Goal: Task Accomplishment & Management: Use online tool/utility

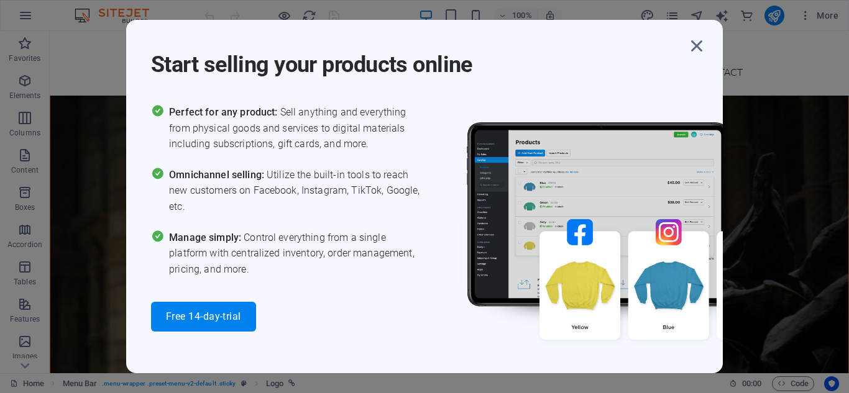
scroll to position [470, 0]
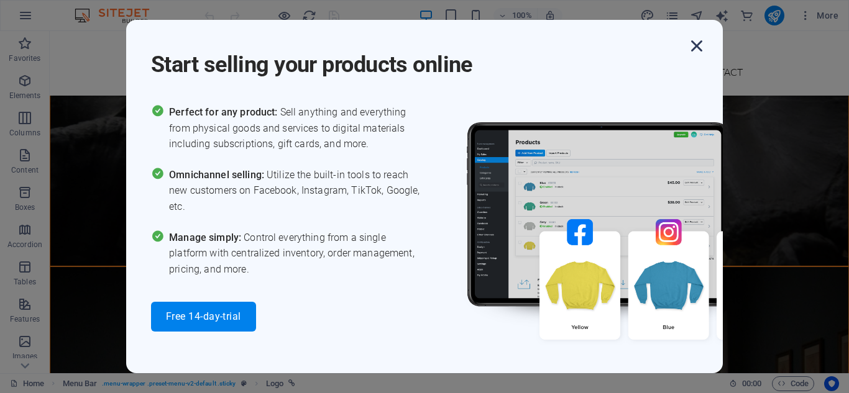
click at [699, 42] on icon "button" at bounding box center [696, 46] width 22 height 22
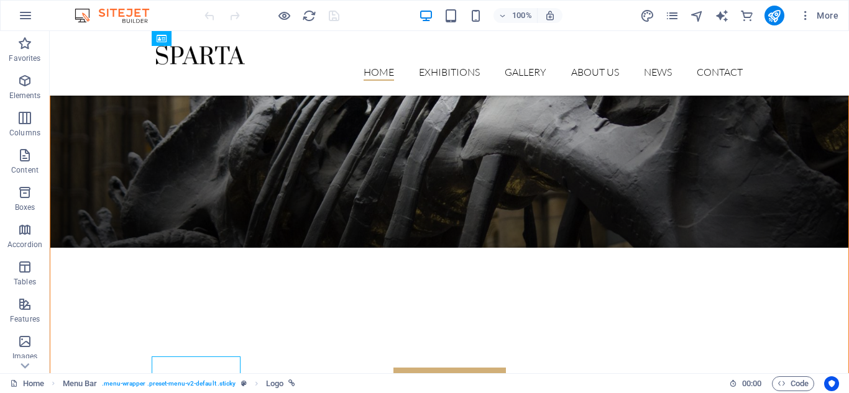
scroll to position [0, 0]
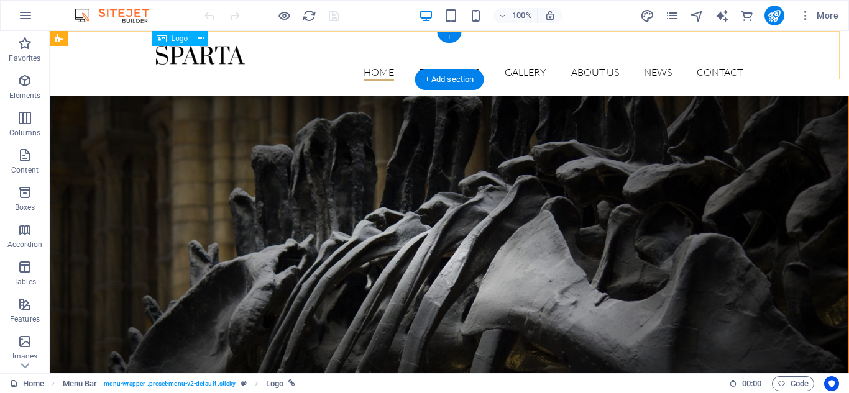
click at [217, 60] on div at bounding box center [449, 55] width 586 height 19
select select "px"
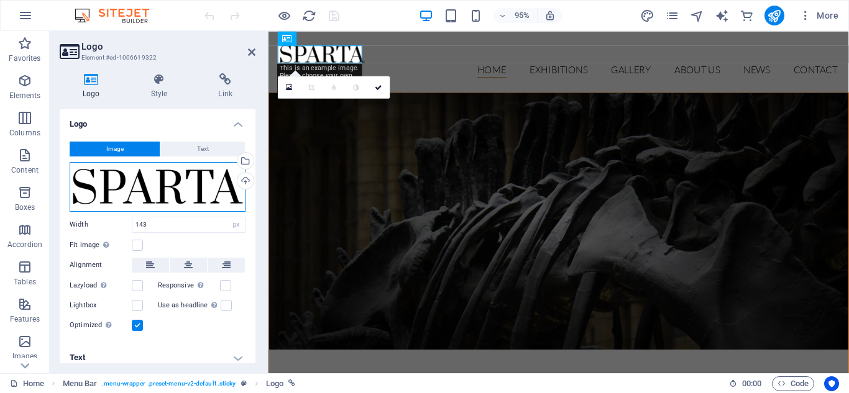
click at [179, 171] on div "Drag files here, click to choose files or select files from Files or our free s…" at bounding box center [158, 187] width 176 height 50
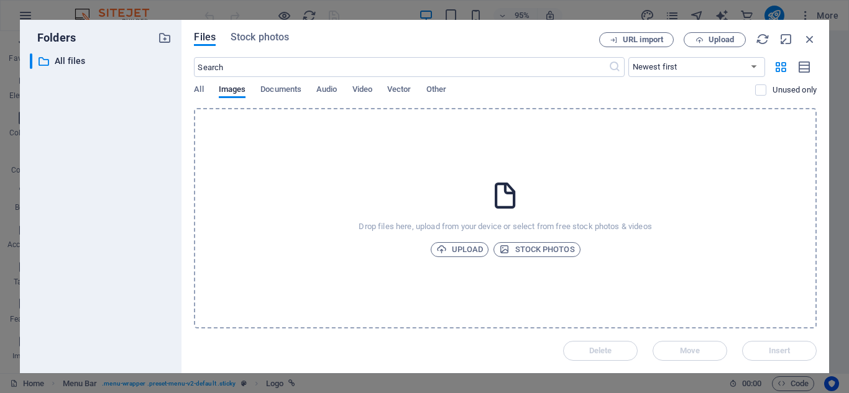
click at [179, 171] on div "Folders ​ All files All files" at bounding box center [101, 197] width 162 height 354
click at [806, 37] on icon "button" at bounding box center [810, 39] width 14 height 14
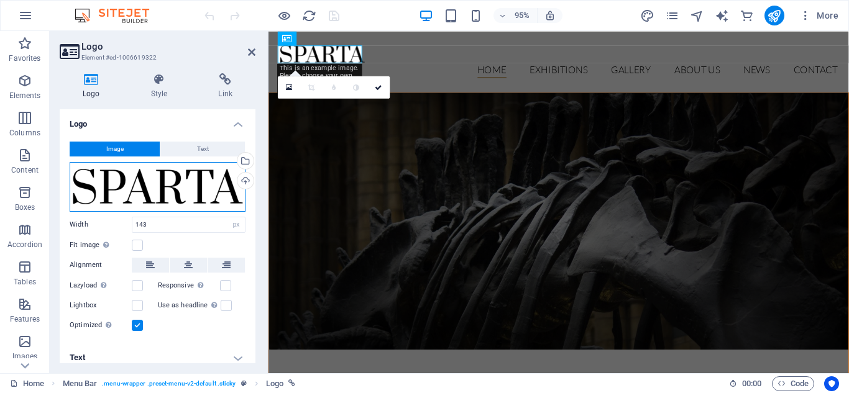
click at [137, 190] on div "Drag files here, click to choose files or select files from Files or our free s…" at bounding box center [158, 187] width 176 height 50
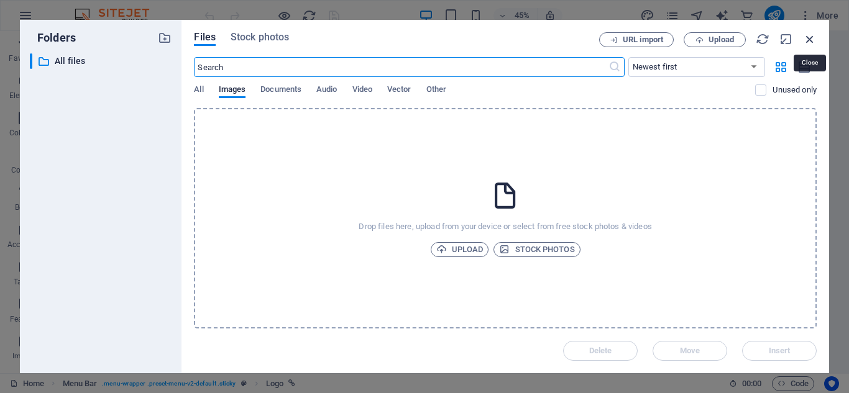
click at [813, 37] on icon "button" at bounding box center [810, 39] width 14 height 14
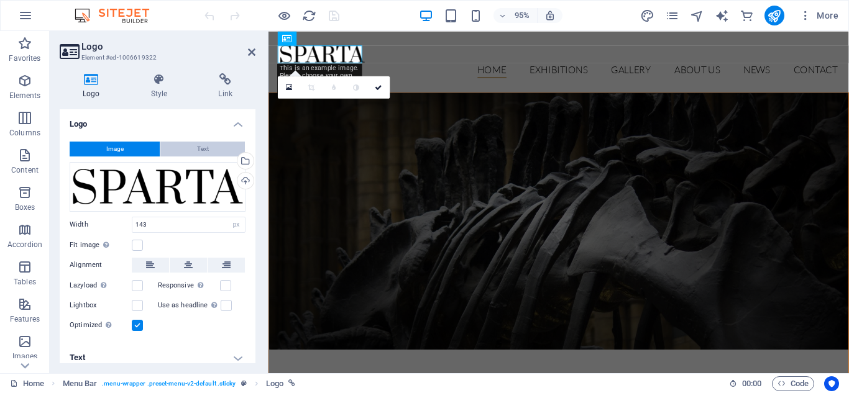
click at [198, 148] on span "Text" at bounding box center [203, 149] width 12 height 15
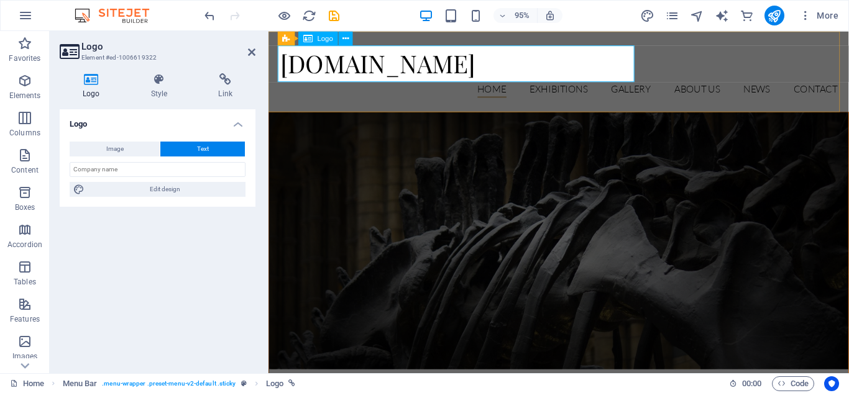
click at [406, 69] on div "[DOMAIN_NAME]" at bounding box center [574, 65] width 586 height 39
click at [551, 73] on div "[DOMAIN_NAME]" at bounding box center [574, 65] width 586 height 39
click at [344, 34] on icon at bounding box center [345, 38] width 6 height 12
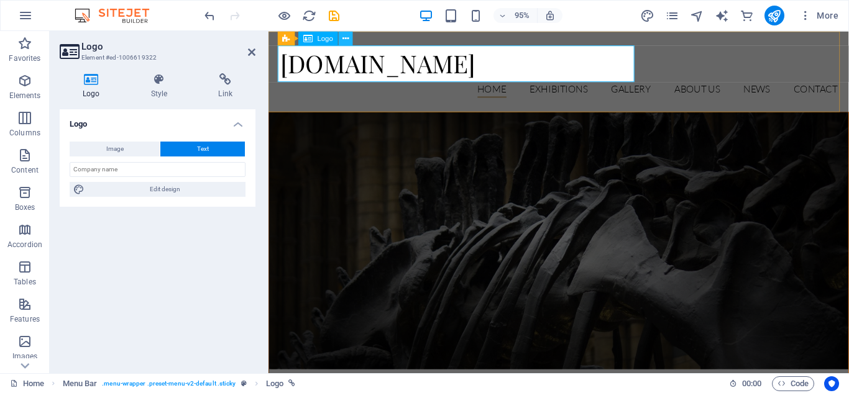
click at [343, 36] on icon at bounding box center [345, 38] width 6 height 12
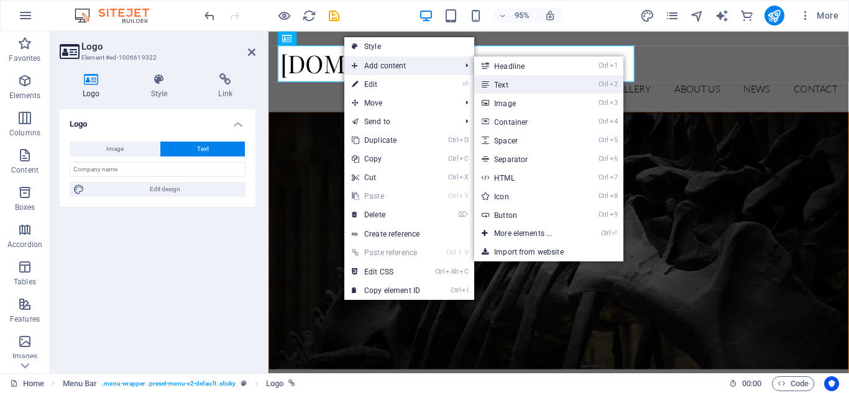
click at [505, 83] on link "Ctrl 2 Text" at bounding box center [525, 84] width 103 height 19
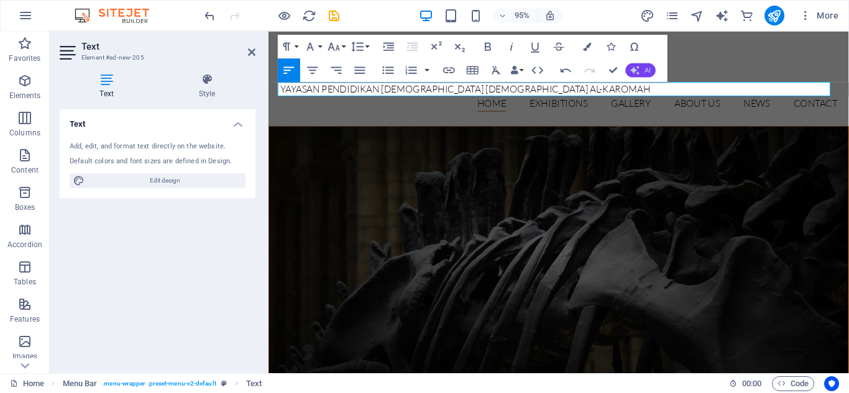
click at [644, 70] on span "AI" at bounding box center [647, 69] width 6 height 7
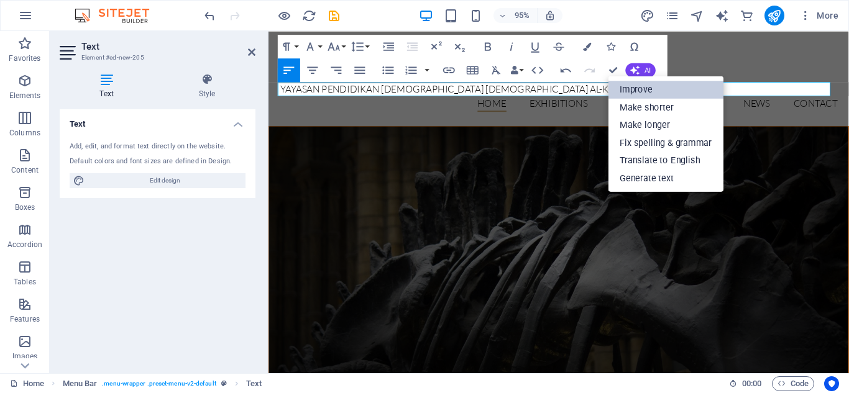
click at [644, 92] on link "Improve" at bounding box center [665, 90] width 115 height 18
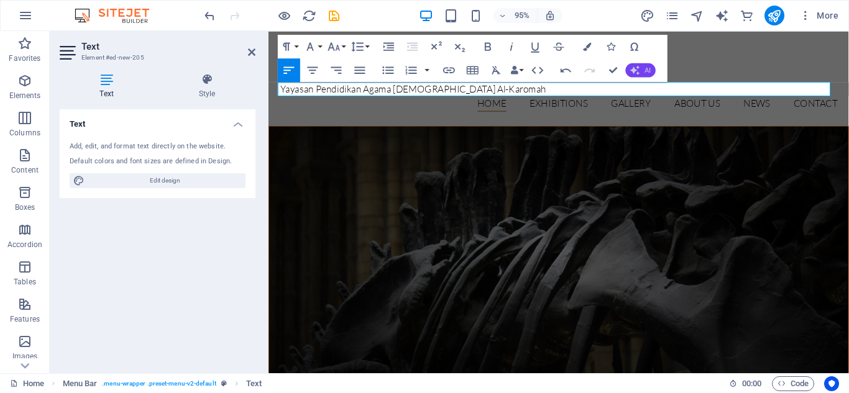
click at [637, 70] on icon "button" at bounding box center [634, 69] width 9 height 9
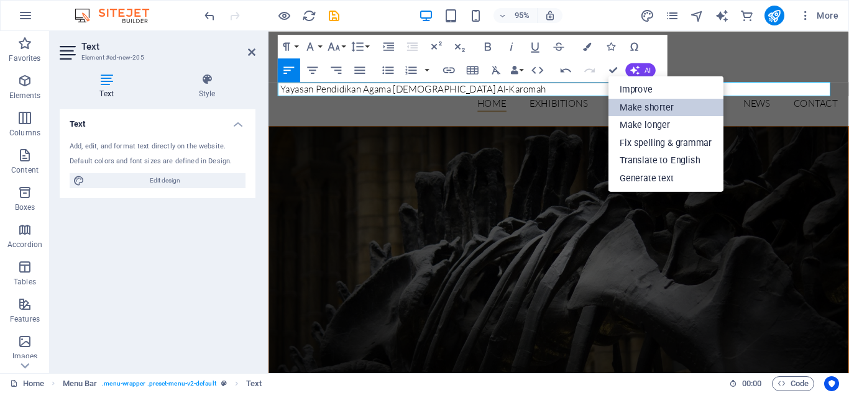
click at [645, 109] on link "Make shorter" at bounding box center [665, 107] width 115 height 18
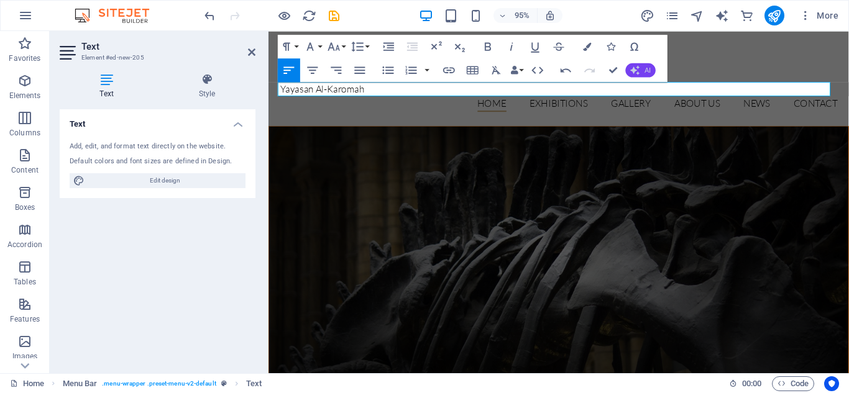
click at [649, 70] on span "AI" at bounding box center [647, 69] width 6 height 7
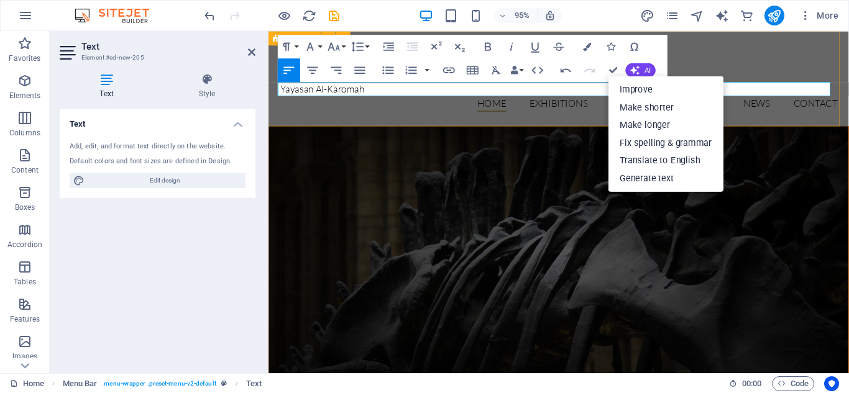
click at [769, 47] on div "[DOMAIN_NAME] Yayasan Al-Karomah Home Exhibitions Detail view Gallery About us …" at bounding box center [573, 81] width 611 height 100
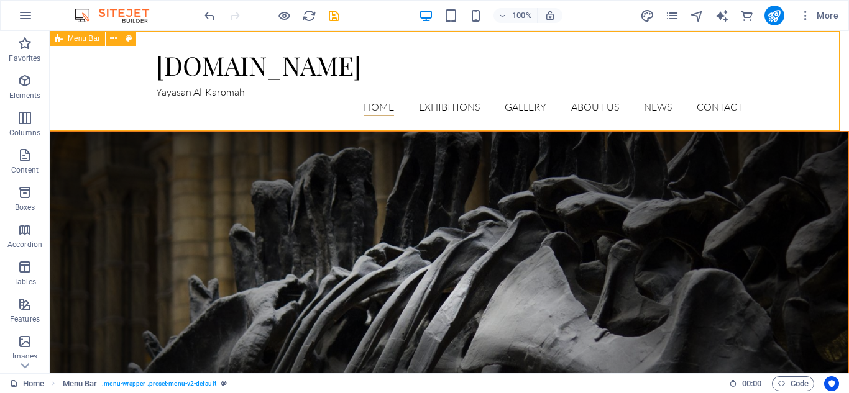
click at [744, 47] on div "[DOMAIN_NAME] Yayasan Al-Karomah Home Exhibitions Detail view Gallery About us …" at bounding box center [449, 81] width 799 height 100
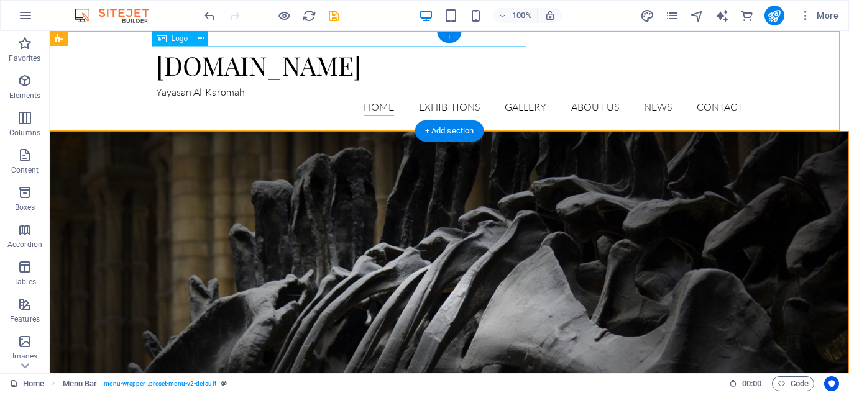
click at [414, 63] on div "[DOMAIN_NAME]" at bounding box center [449, 65] width 586 height 39
click at [165, 41] on icon at bounding box center [162, 38] width 10 height 15
click at [237, 68] on div "[DOMAIN_NAME]" at bounding box center [449, 65] width 586 height 39
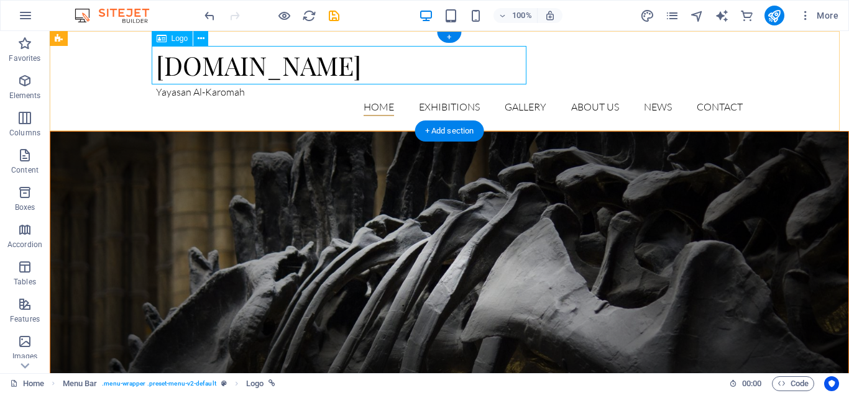
select select "px"
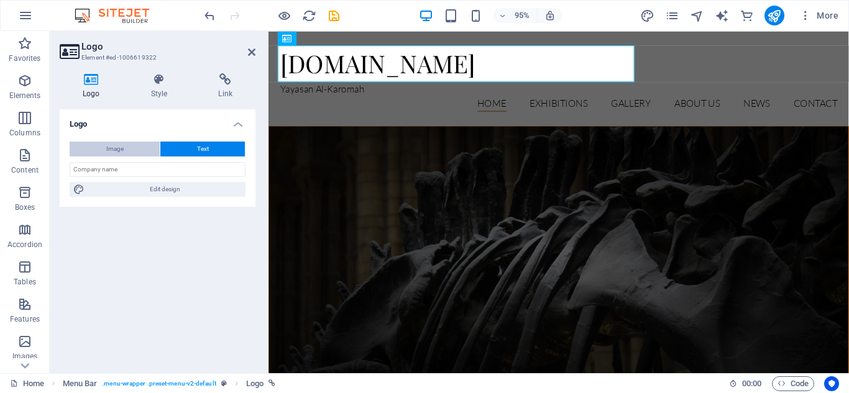
click at [117, 150] on span "Image" at bounding box center [114, 149] width 17 height 15
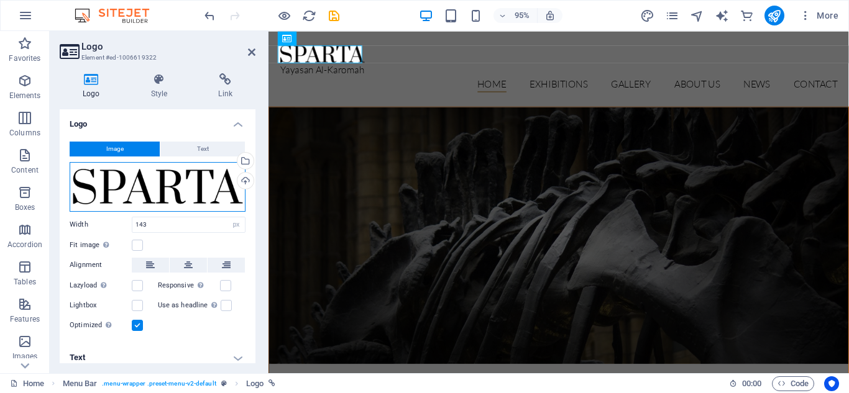
click at [135, 187] on div "Drag files here, click to choose files or select files from Files or our free s…" at bounding box center [158, 187] width 176 height 50
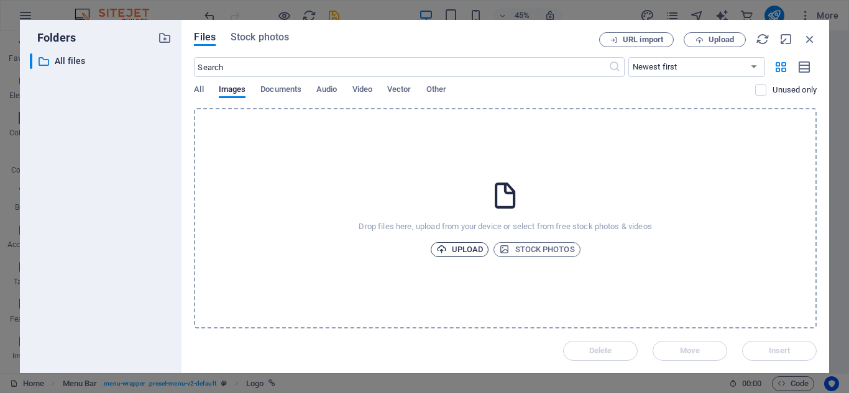
click at [478, 250] on span "Upload" at bounding box center [459, 249] width 47 height 15
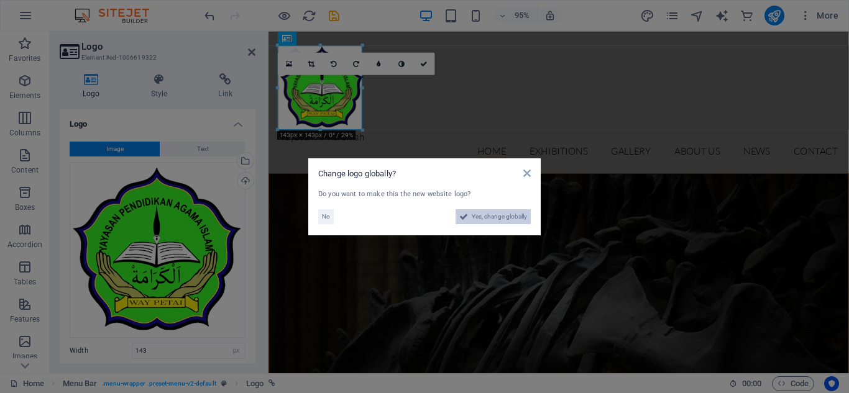
click at [518, 216] on span "Yes, change globally" at bounding box center [499, 216] width 55 height 15
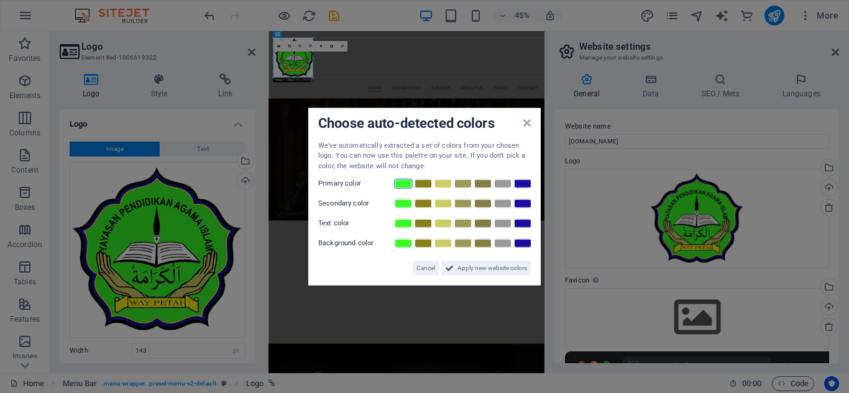
click at [399, 182] on link at bounding box center [403, 184] width 19 height 10
click at [404, 204] on link at bounding box center [403, 204] width 19 height 10
click at [403, 185] on link at bounding box center [403, 184] width 19 height 10
click at [401, 199] on link at bounding box center [403, 204] width 19 height 10
click at [461, 268] on span "Apply new website colors" at bounding box center [492, 268] width 70 height 15
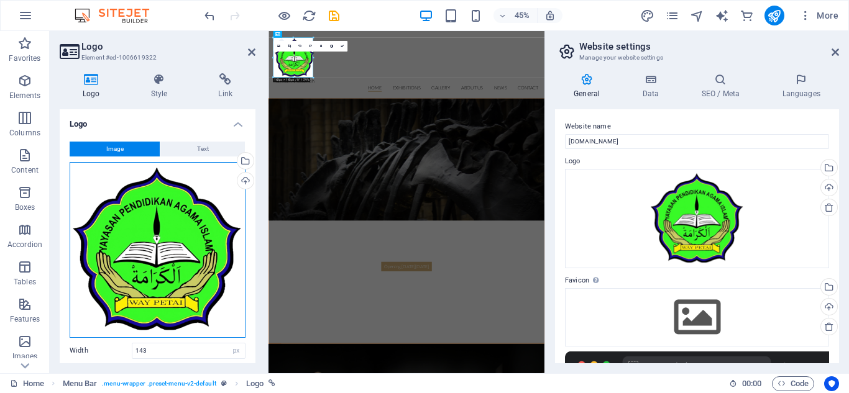
click at [146, 258] on div "Drag files here, click to choose files or select files from Files or our free s…" at bounding box center [158, 250] width 176 height 176
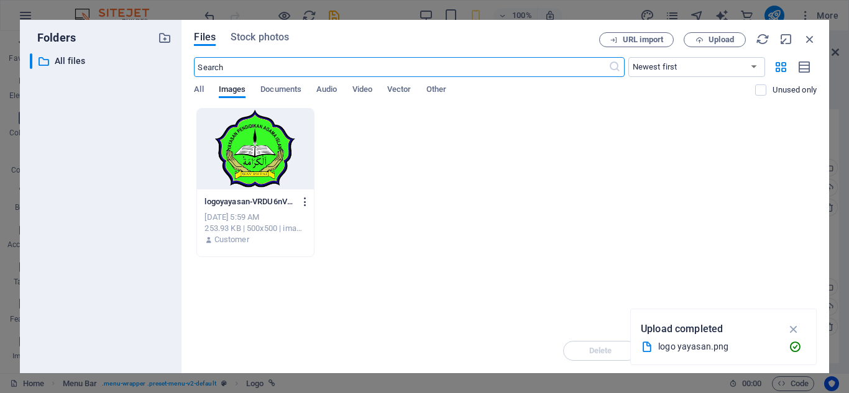
click at [305, 199] on icon "button" at bounding box center [305, 201] width 12 height 11
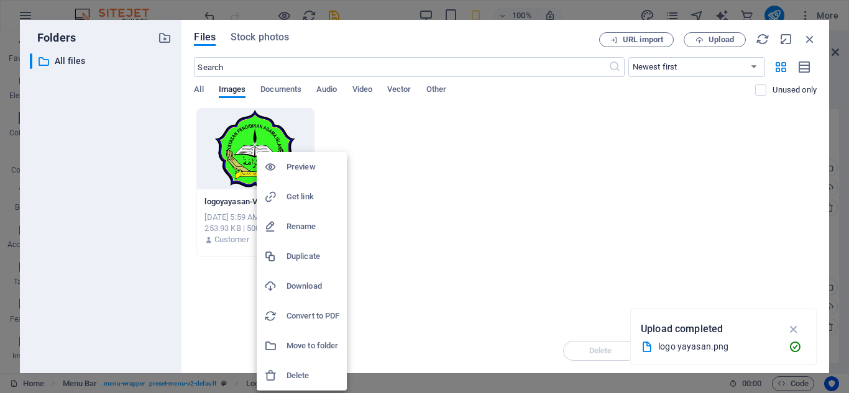
click at [268, 154] on li "Preview" at bounding box center [302, 167] width 90 height 30
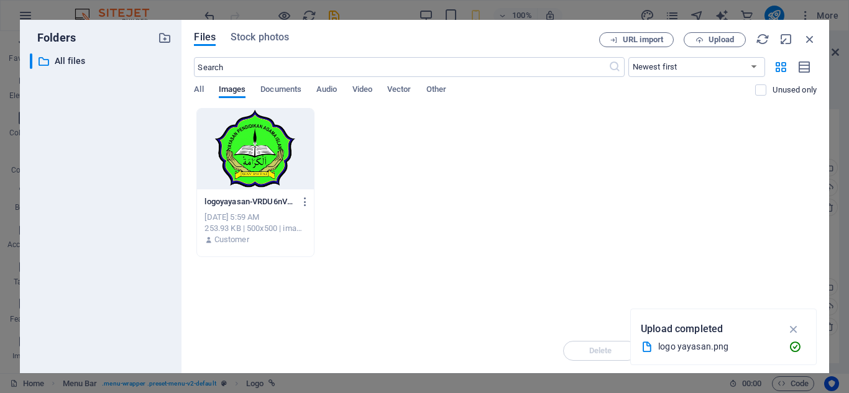
click at [791, 329] on icon "button" at bounding box center [794, 329] width 14 height 14
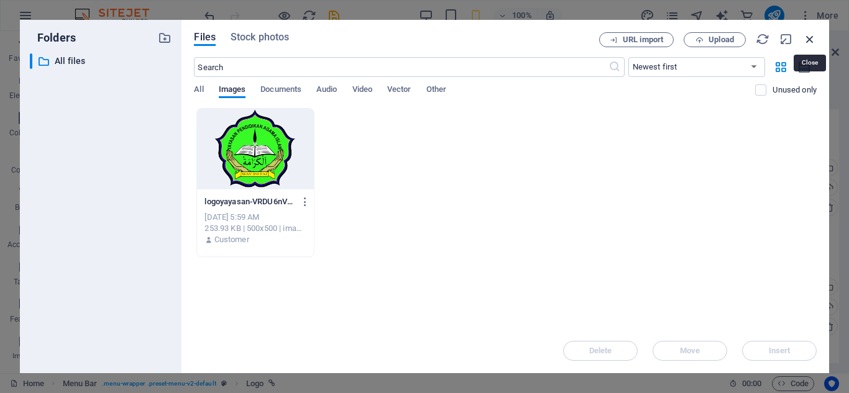
click at [808, 42] on icon "button" at bounding box center [810, 39] width 14 height 14
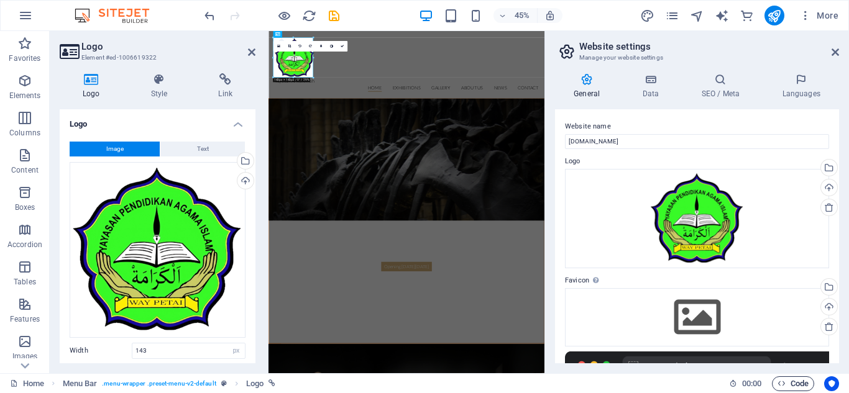
click at [796, 382] on span "Code" at bounding box center [792, 383] width 31 height 15
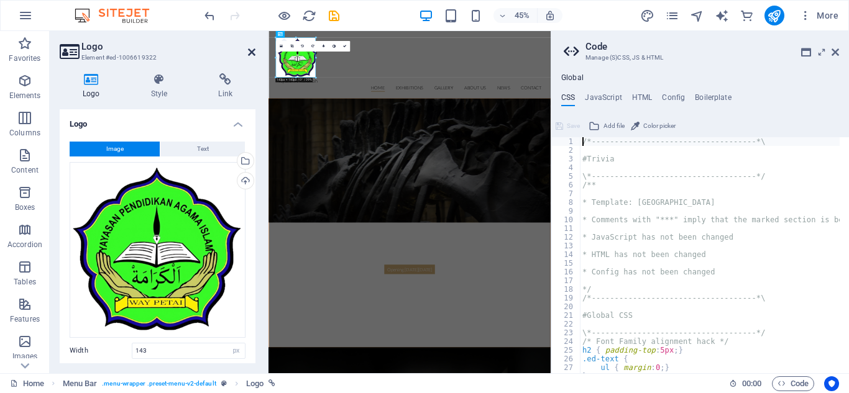
click at [250, 53] on icon at bounding box center [251, 52] width 7 height 10
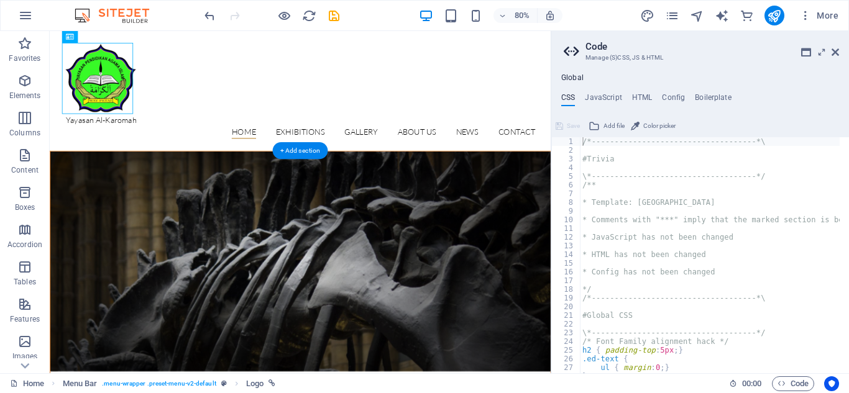
click at [584, 240] on figure at bounding box center [362, 318] width 625 height 275
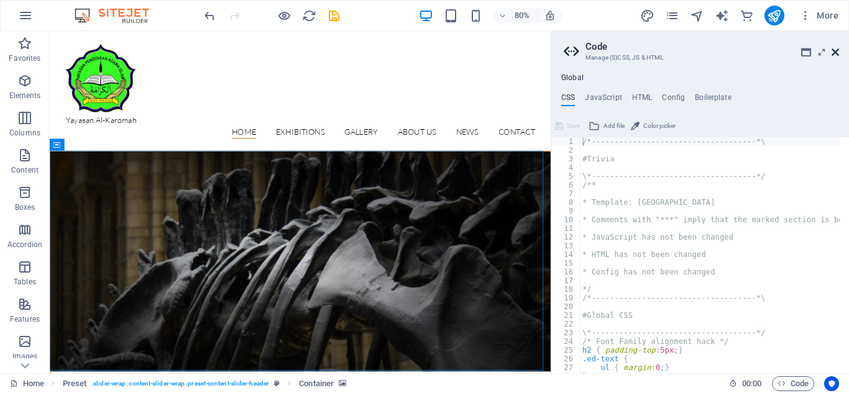
click at [837, 53] on icon at bounding box center [834, 52] width 7 height 10
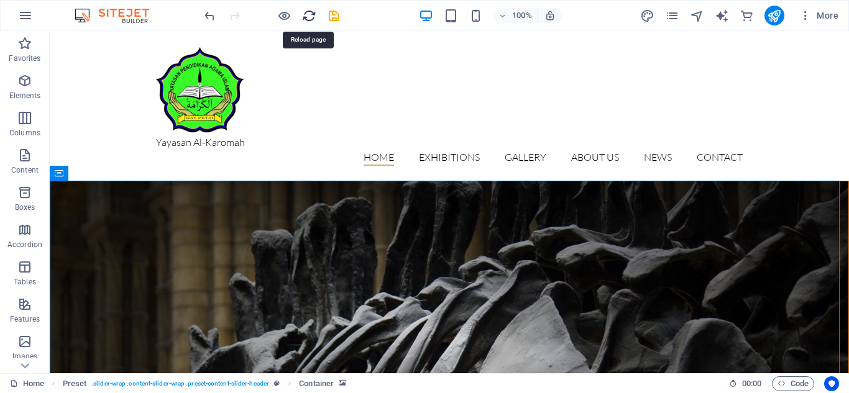
click at [309, 14] on icon "reload" at bounding box center [309, 16] width 14 height 14
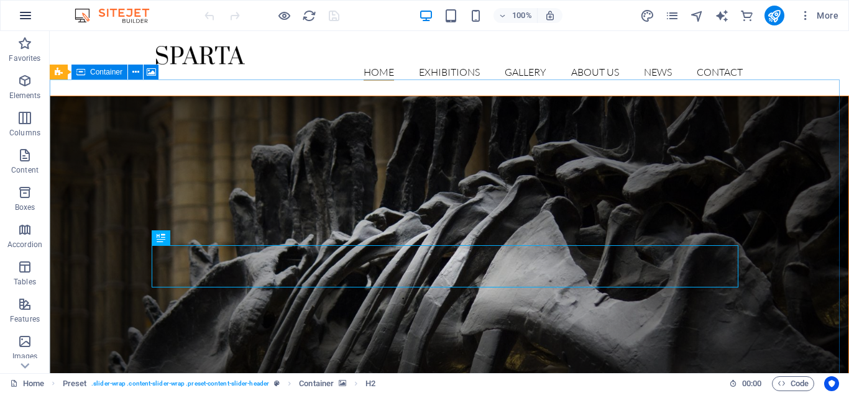
click at [27, 14] on icon "button" at bounding box center [25, 15] width 15 height 15
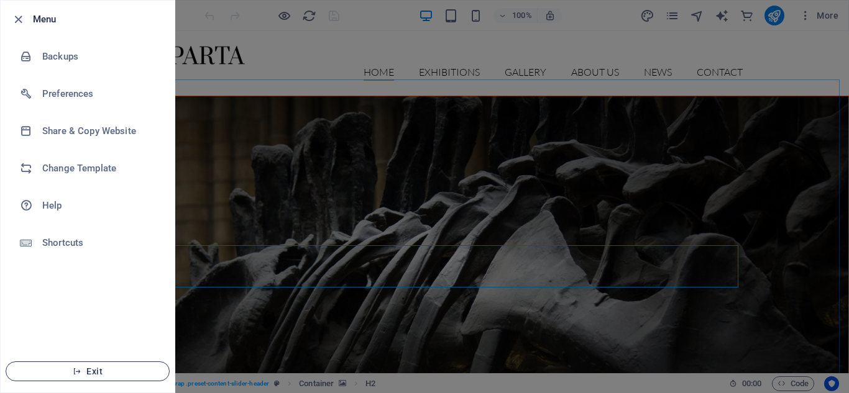
click at [96, 370] on span "Exit" at bounding box center [87, 372] width 143 height 10
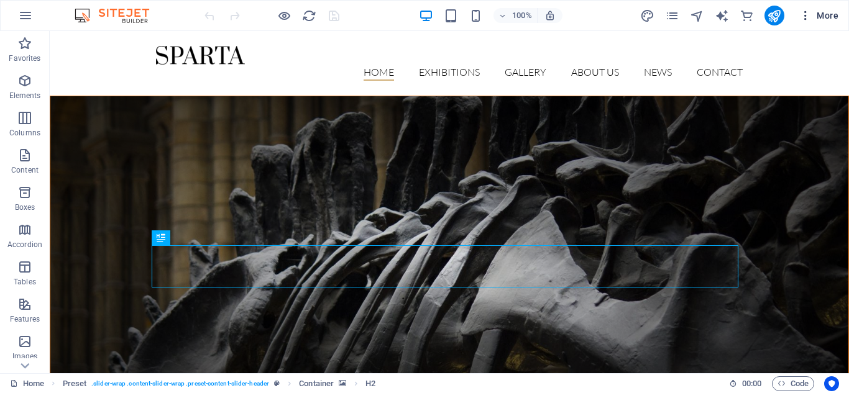
click at [803, 13] on icon "button" at bounding box center [805, 15] width 12 height 12
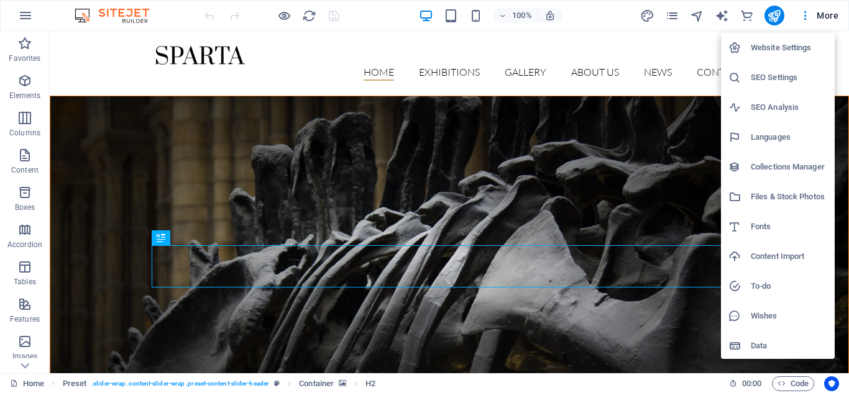
click at [793, 39] on li "Website Settings" at bounding box center [778, 48] width 114 height 30
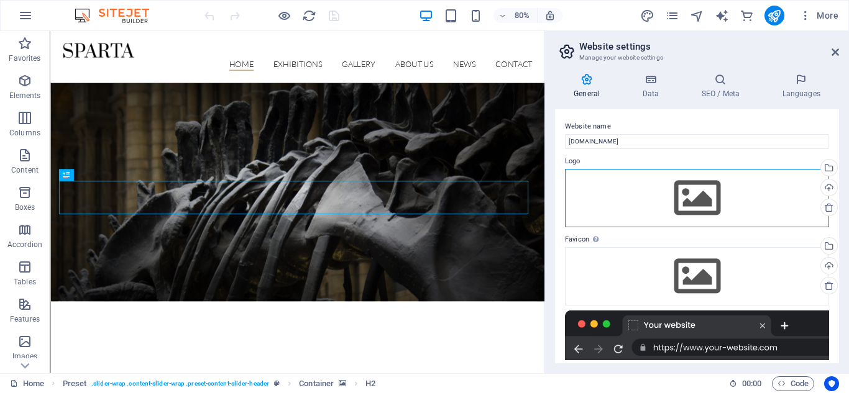
click at [698, 206] on div "Drag files here, click to choose files or select files from Files or our free s…" at bounding box center [697, 198] width 264 height 58
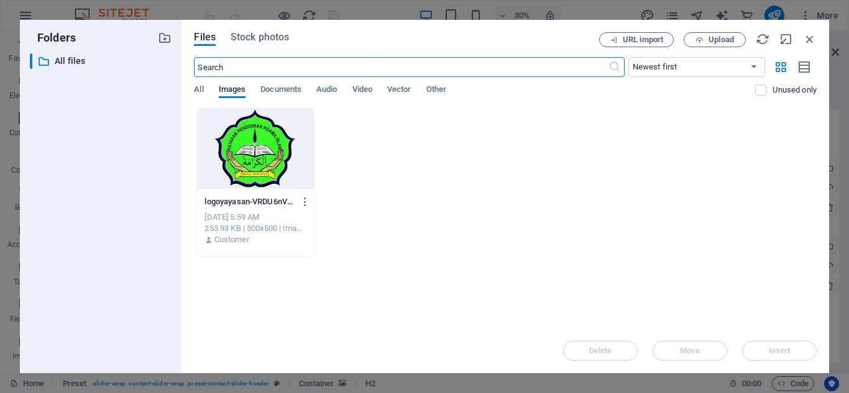
click at [217, 164] on div at bounding box center [255, 149] width 116 height 81
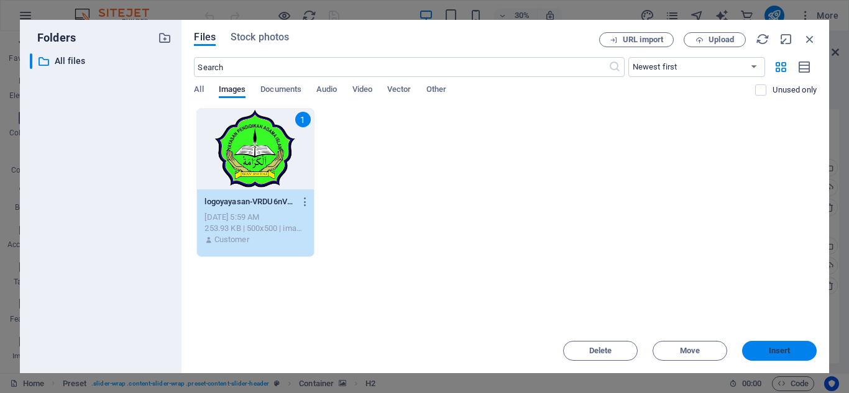
click at [777, 354] on span "Insert" at bounding box center [780, 350] width 22 height 7
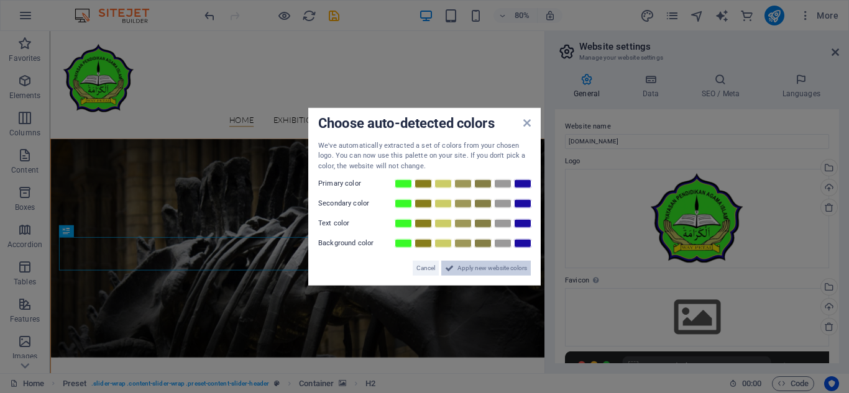
click at [508, 268] on span "Apply new website colors" at bounding box center [492, 268] width 70 height 15
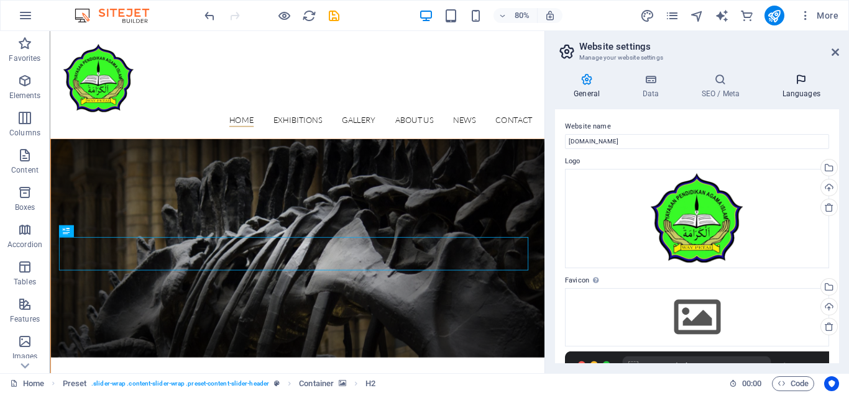
click at [800, 85] on icon at bounding box center [801, 79] width 76 height 12
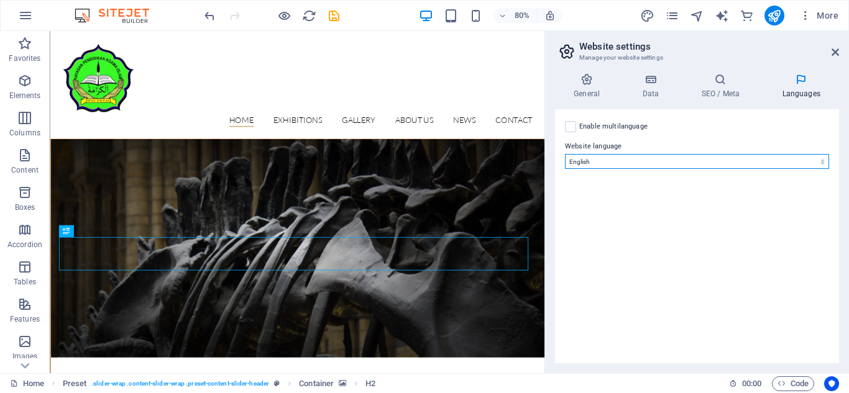
click at [747, 163] on select "Abkhazian Afar Afrikaans Akan Albanian Amharic Arabic Aragonese Armenian Assame…" at bounding box center [697, 161] width 264 height 15
select select "70"
click at [565, 154] on select "Abkhazian Afar Afrikaans Akan Albanian Amharic Arabic Aragonese Armenian Assame…" at bounding box center [697, 161] width 264 height 15
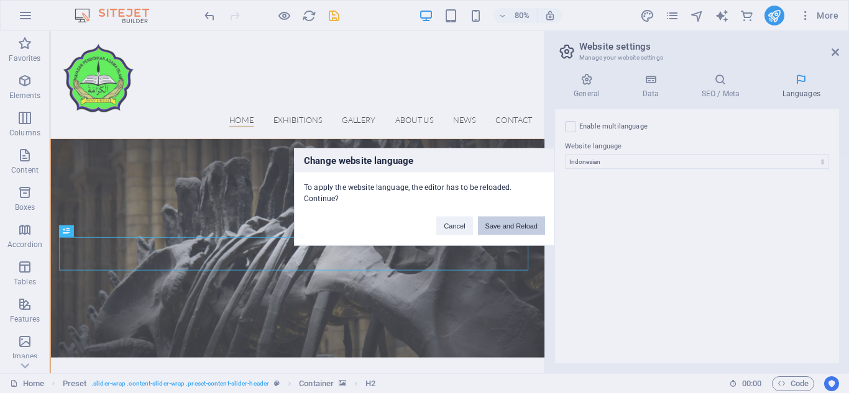
drag, startPoint x: 491, startPoint y: 225, endPoint x: 441, endPoint y: 194, distance: 59.1
click at [491, 225] on button "Save and Reload" at bounding box center [511, 225] width 67 height 19
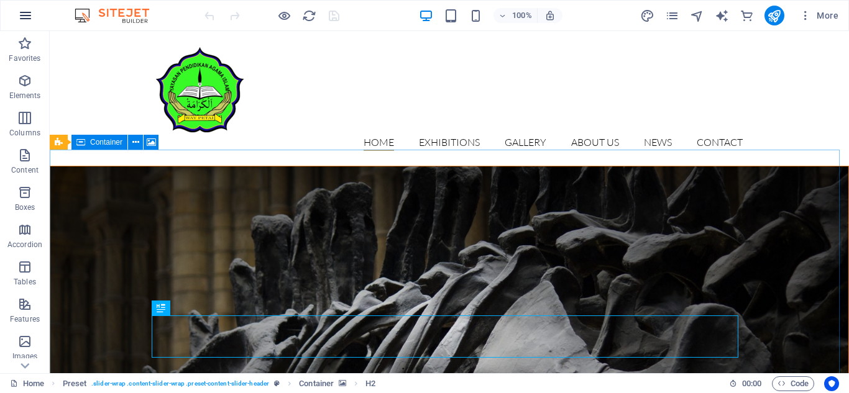
click at [19, 14] on icon "button" at bounding box center [25, 15] width 15 height 15
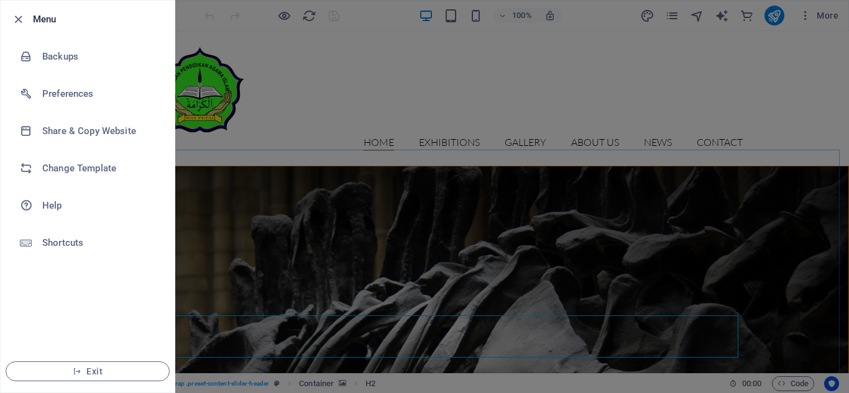
click at [19, 14] on icon "button" at bounding box center [18, 19] width 14 height 14
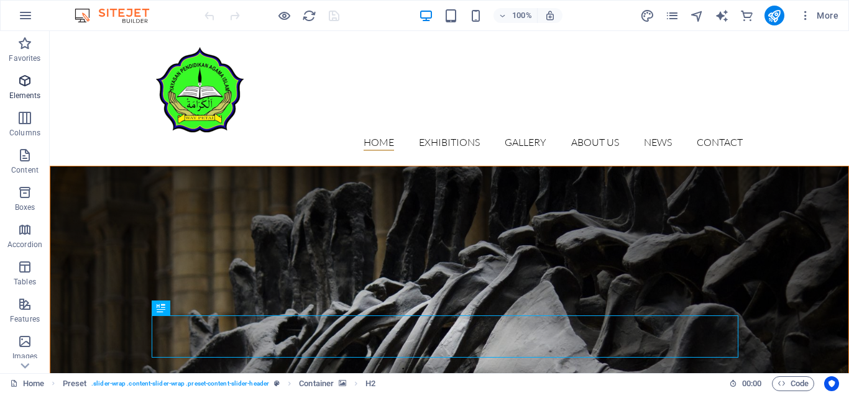
click at [24, 84] on icon "button" at bounding box center [24, 80] width 15 height 15
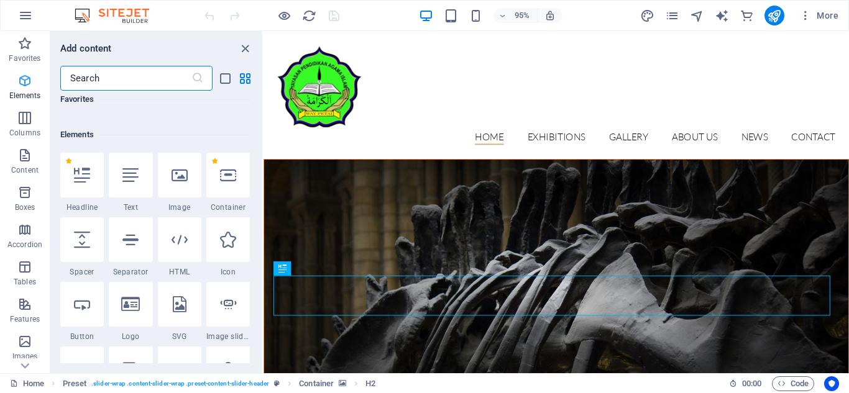
scroll to position [132, 0]
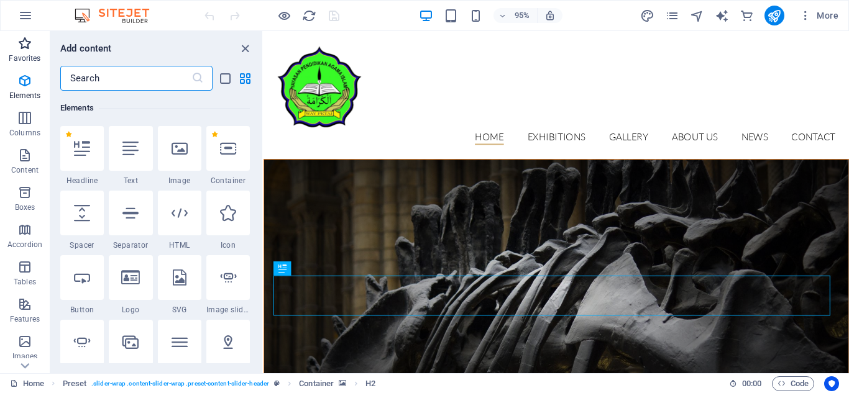
click at [30, 43] on icon "button" at bounding box center [24, 43] width 15 height 15
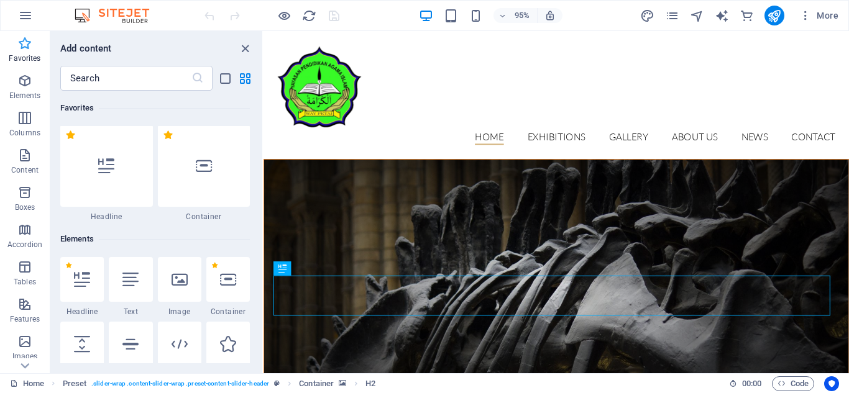
scroll to position [0, 0]
click at [122, 173] on div at bounding box center [106, 167] width 93 height 82
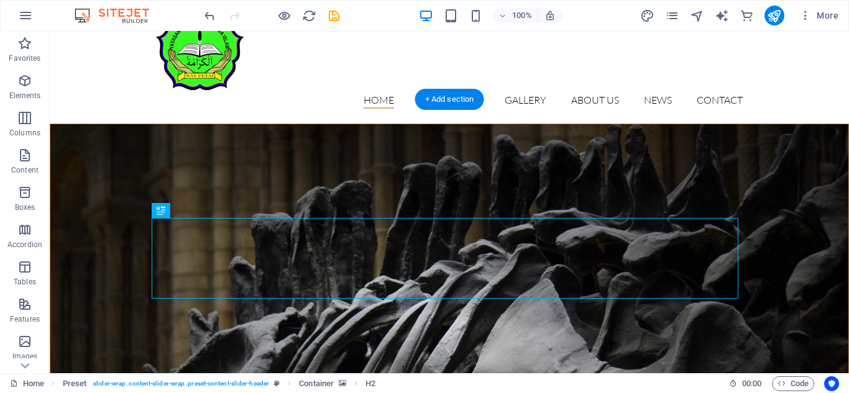
scroll to position [62, 0]
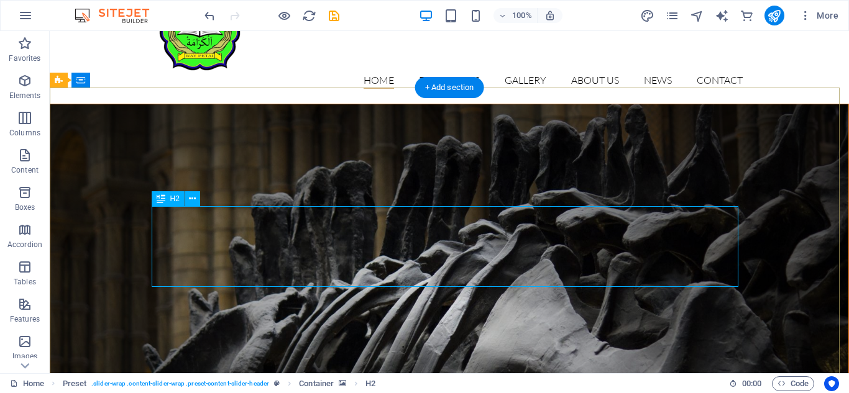
click at [194, 197] on icon at bounding box center [192, 199] width 7 height 13
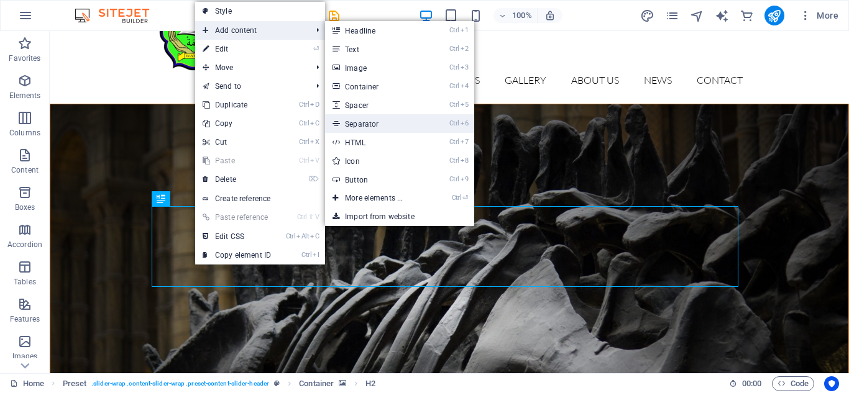
click at [372, 126] on link "Ctrl 6 Separator" at bounding box center [376, 123] width 103 height 19
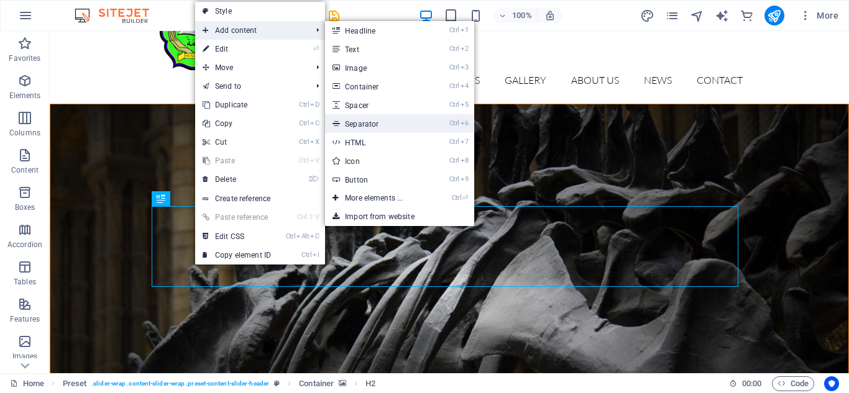
select select "%"
select select "px"
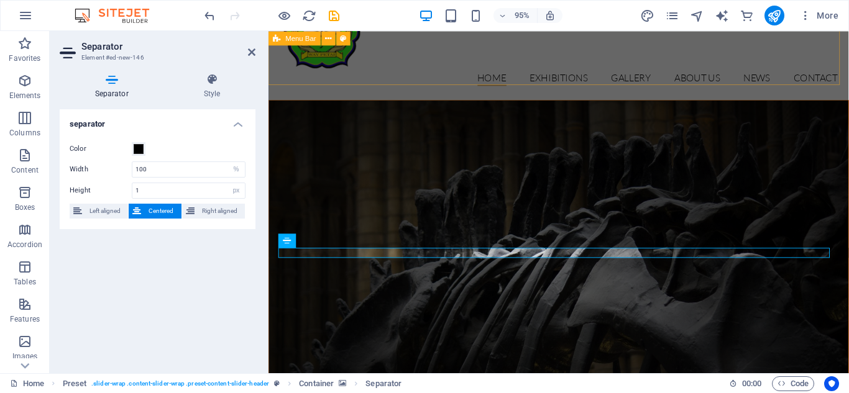
click at [678, 56] on div "Home Exhibitions Detail view Gallery About us News Contact Menu" at bounding box center [573, 36] width 611 height 135
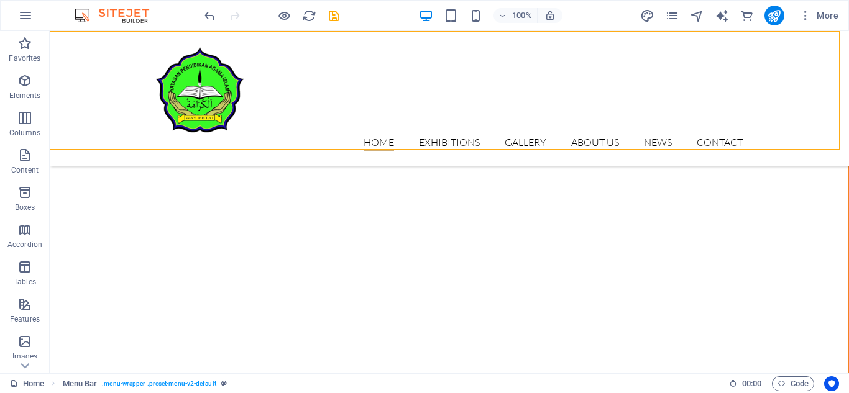
scroll to position [124, 0]
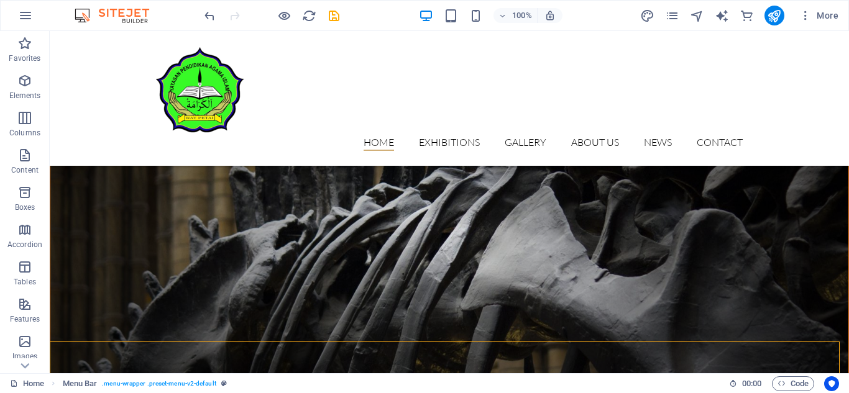
click at [801, 275] on figure at bounding box center [449, 235] width 798 height 418
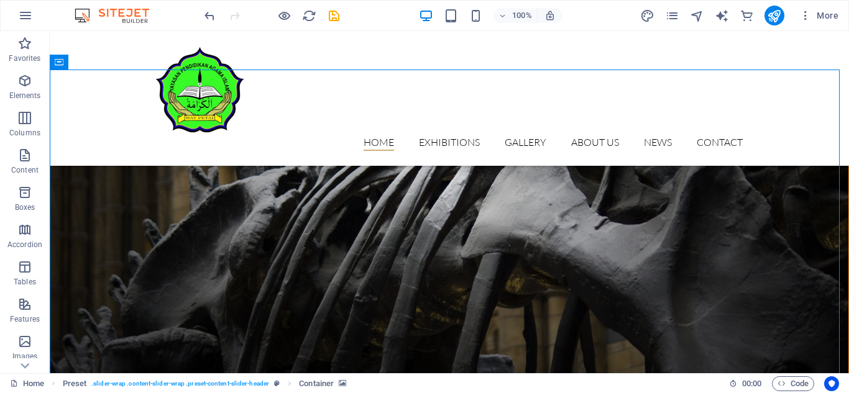
scroll to position [62, 0]
